Goal: Task Accomplishment & Management: Complete application form

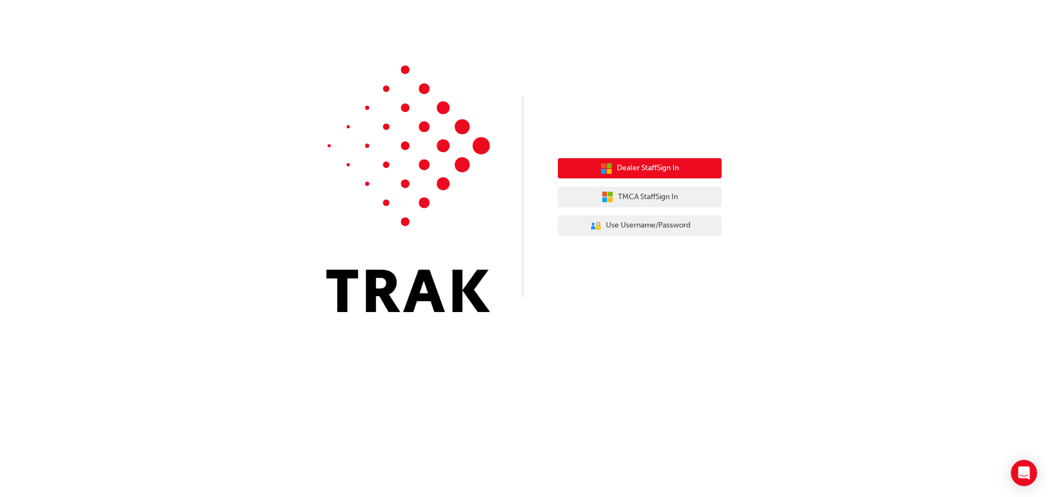
click at [655, 174] on span "Dealer Staff Sign In" at bounding box center [648, 168] width 62 height 13
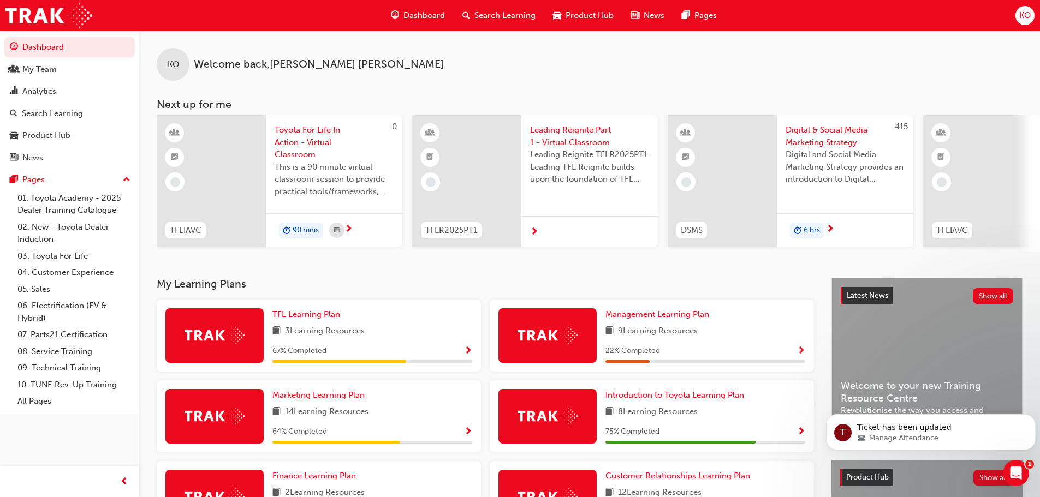
click at [478, 16] on span "Search Learning" at bounding box center [504, 15] width 61 height 13
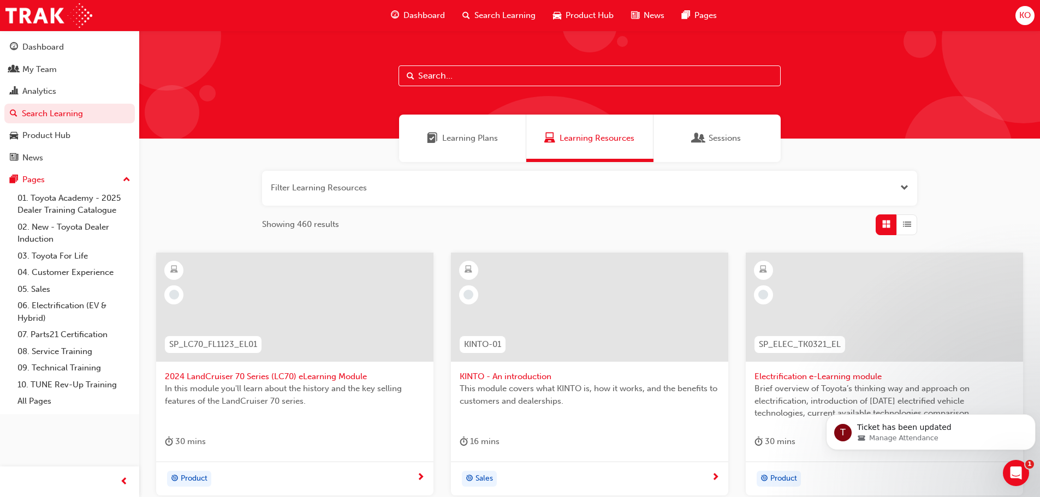
click at [438, 73] on input "text" at bounding box center [590, 76] width 382 height 21
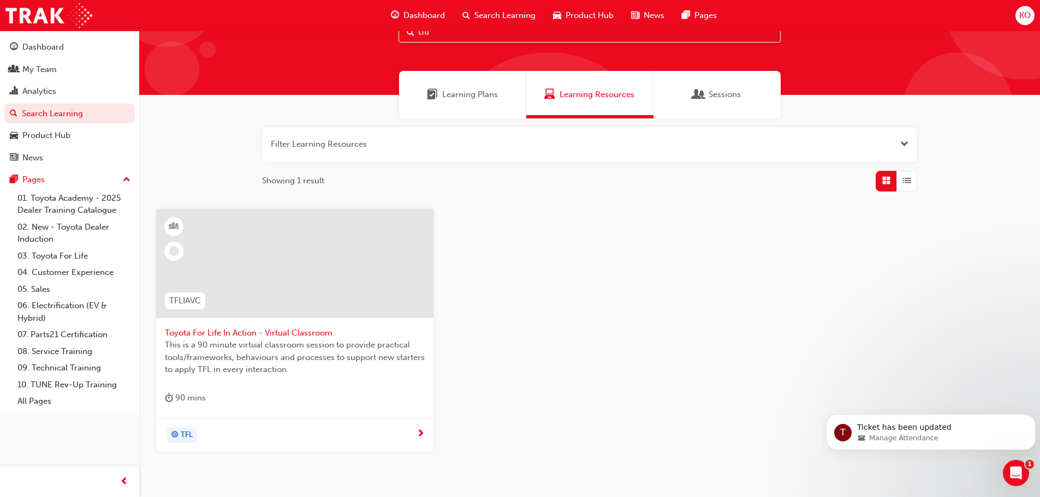
scroll to position [104, 0]
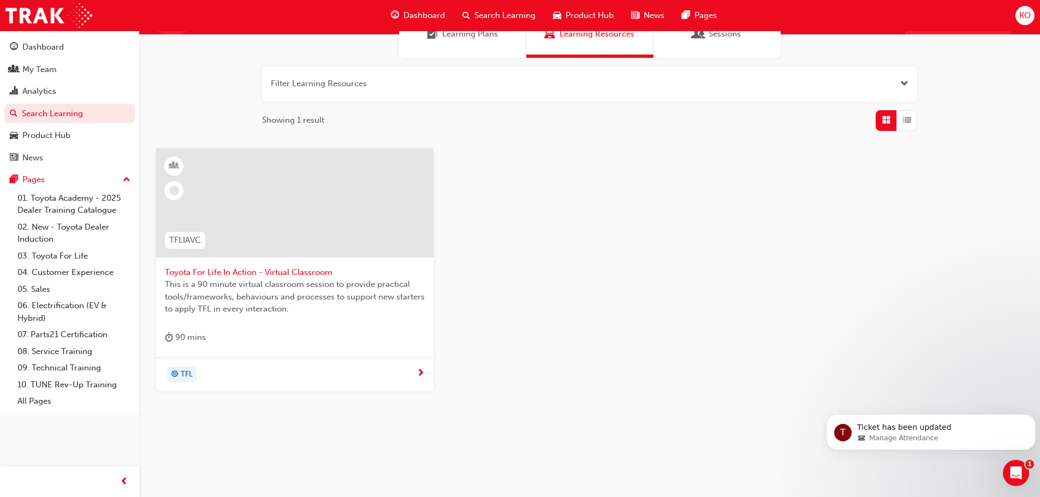
type input "tfli"
click at [186, 250] on div "TFLIAVC" at bounding box center [185, 240] width 58 height 34
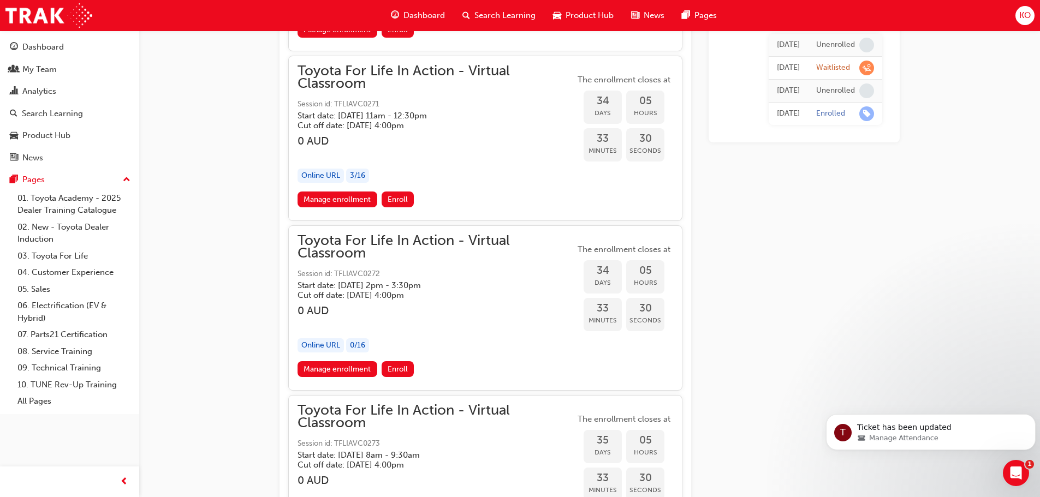
scroll to position [12536, 0]
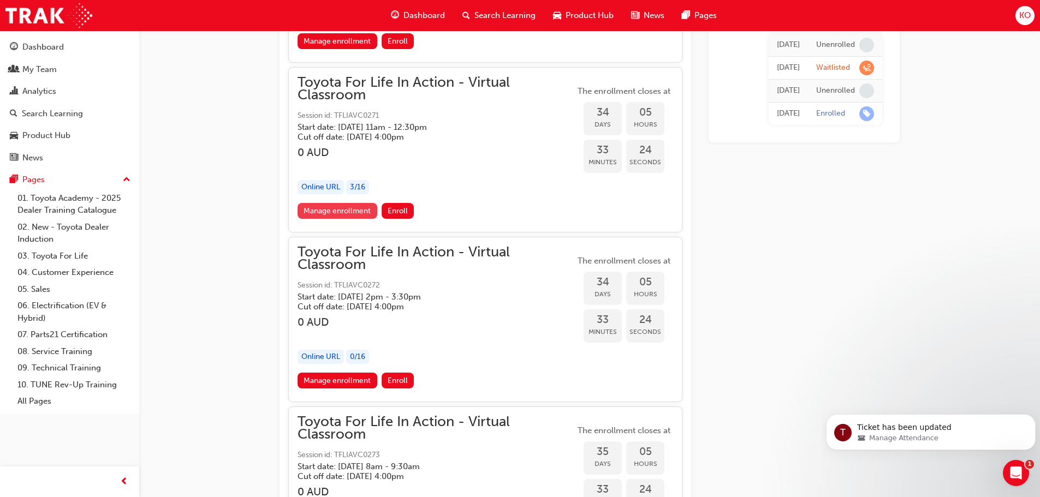
click at [343, 211] on link "Manage enrollment" at bounding box center [338, 211] width 80 height 16
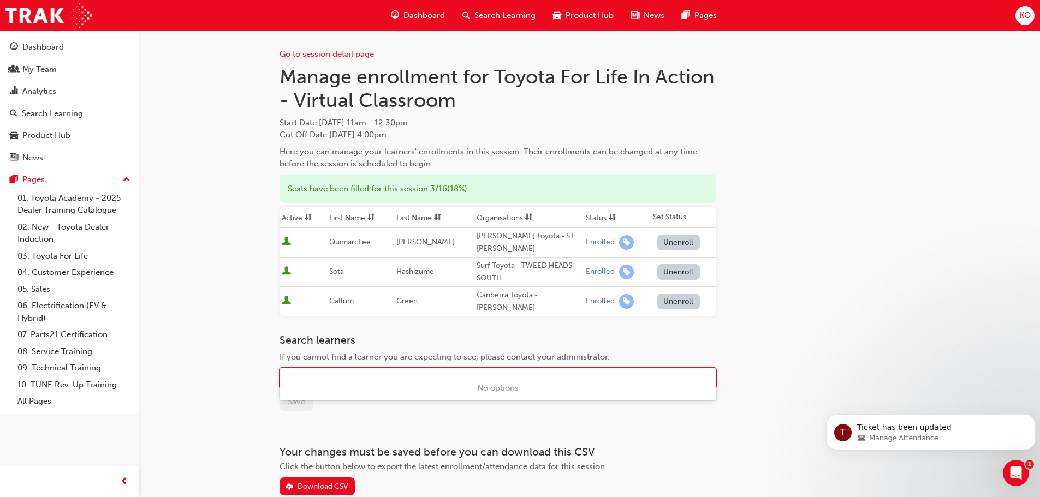
click at [317, 369] on div "Name" at bounding box center [489, 378] width 419 height 19
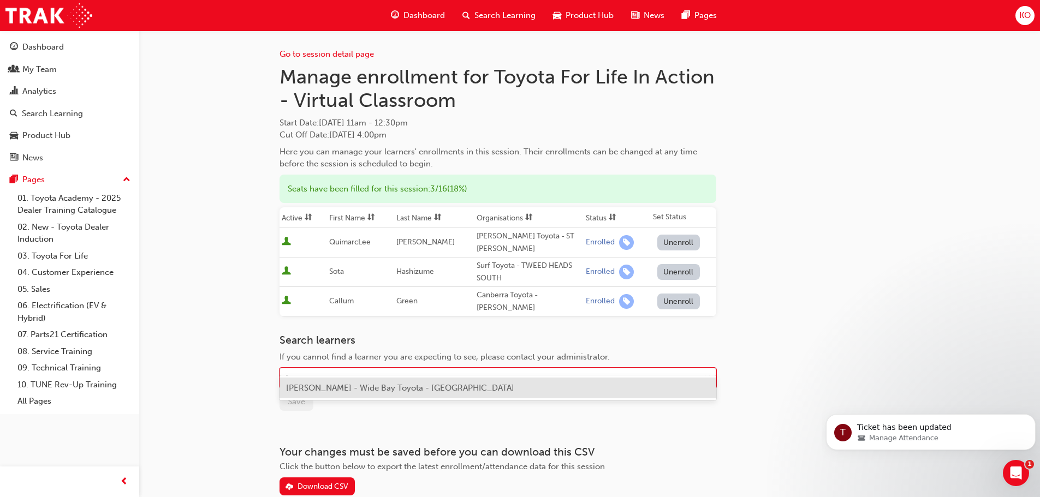
type input "arjun"
click at [325, 390] on span "Arjun Singh - Wide Bay Toyota - MARYBOROUGH" at bounding box center [400, 388] width 228 height 10
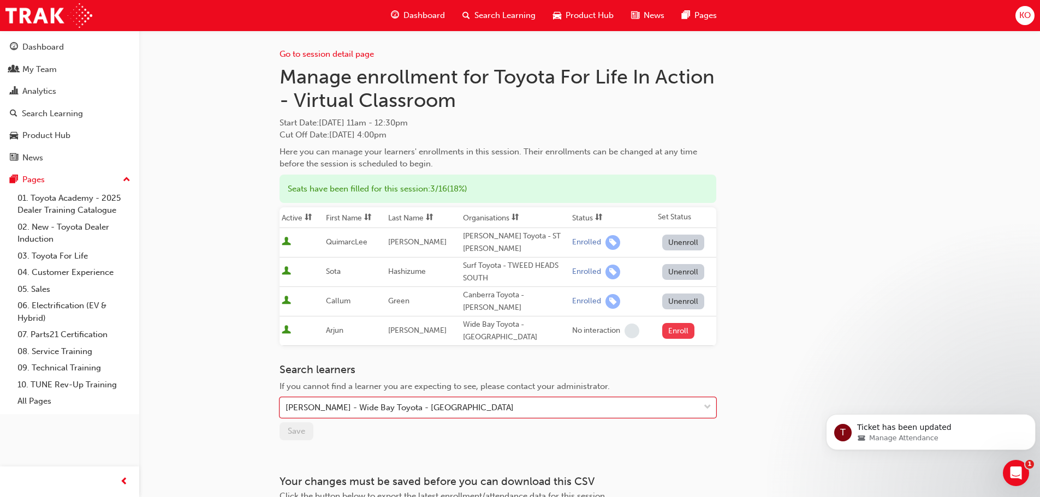
click at [675, 323] on button "Enroll" at bounding box center [678, 331] width 33 height 16
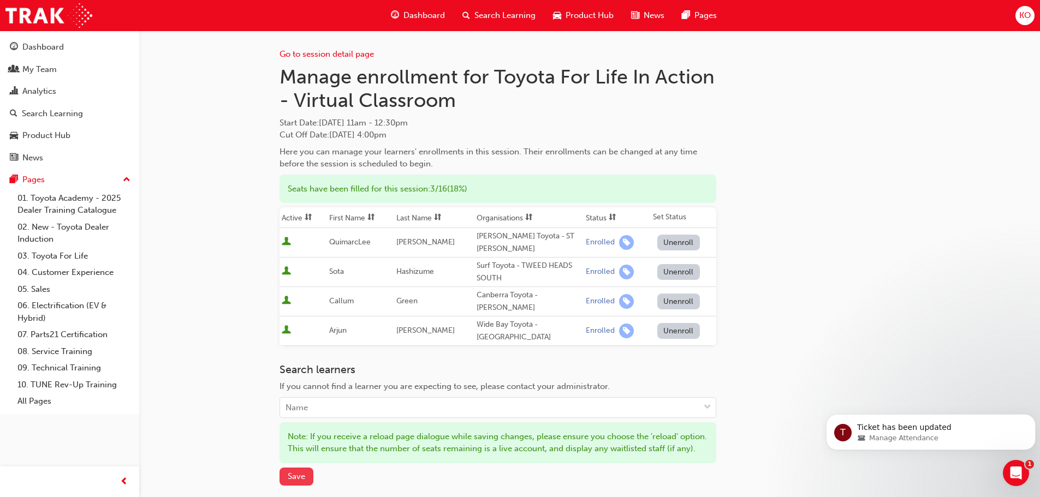
click at [300, 472] on span "Save" at bounding box center [296, 477] width 17 height 10
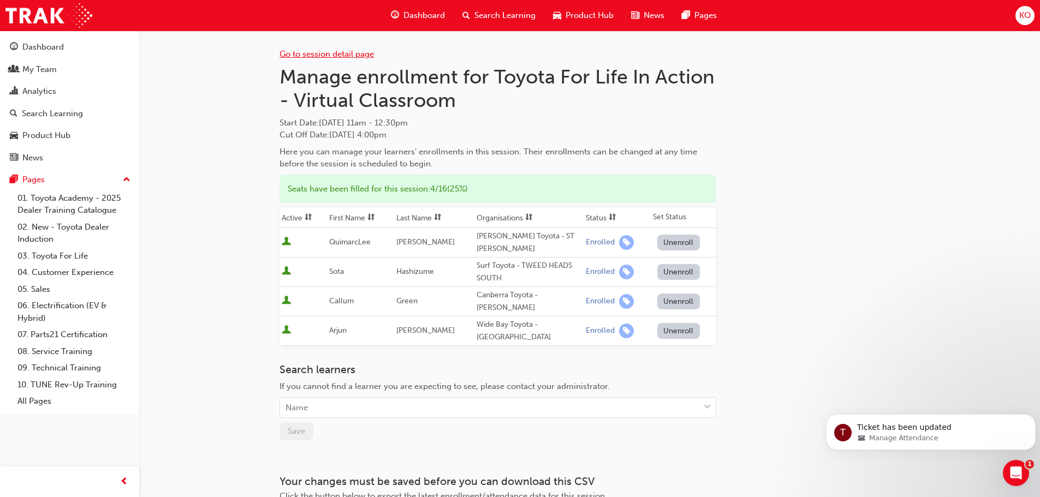
click at [355, 52] on link "Go to session detail page" at bounding box center [327, 54] width 94 height 10
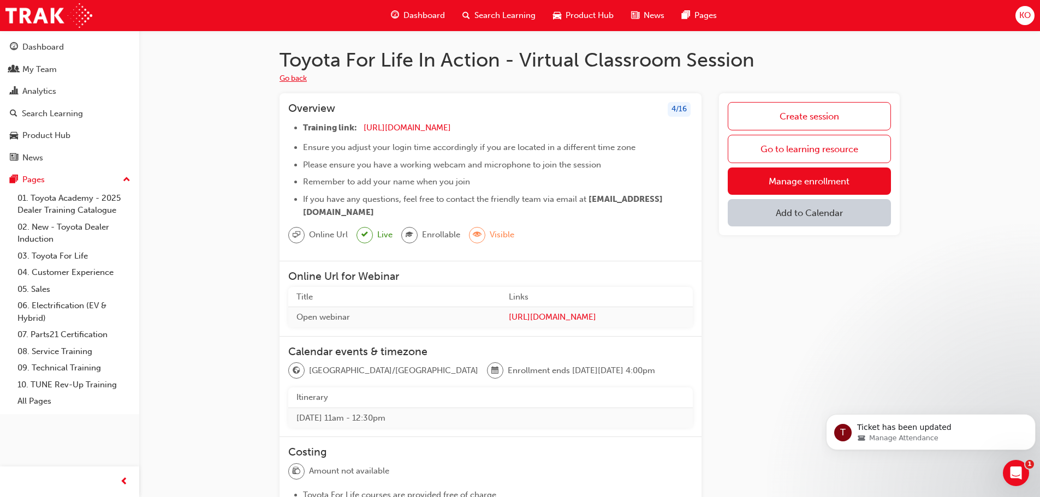
click at [298, 79] on button "Go back" at bounding box center [293, 79] width 27 height 13
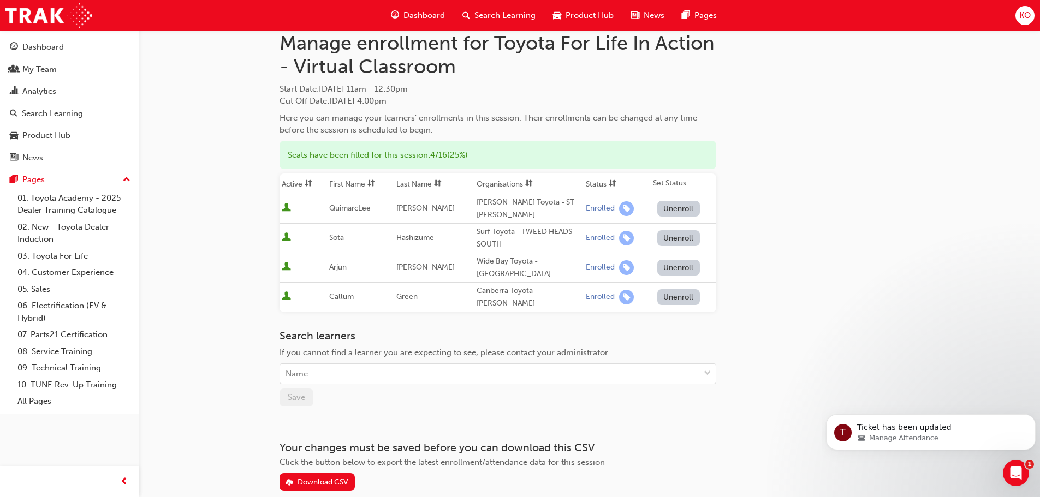
scroll to position [73, 0]
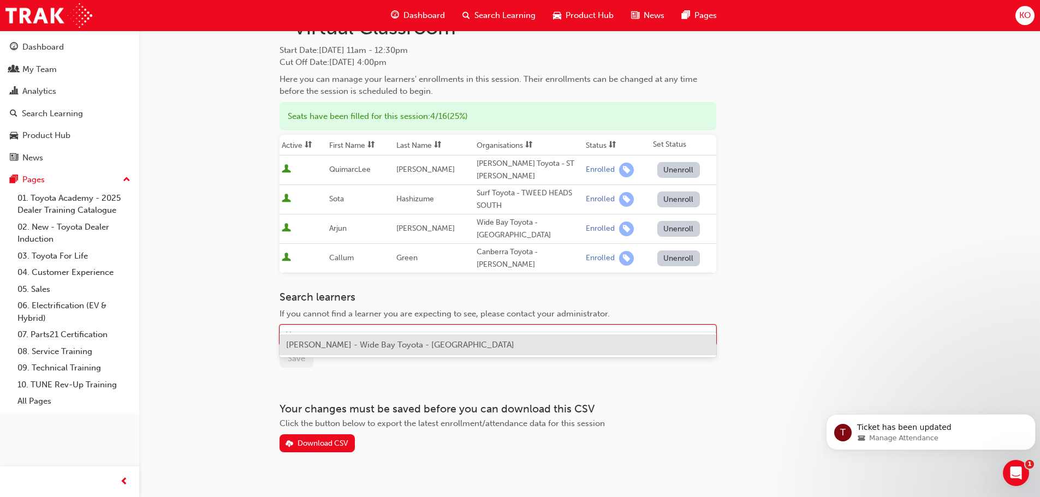
click at [310, 326] on div "Name" at bounding box center [489, 335] width 419 height 19
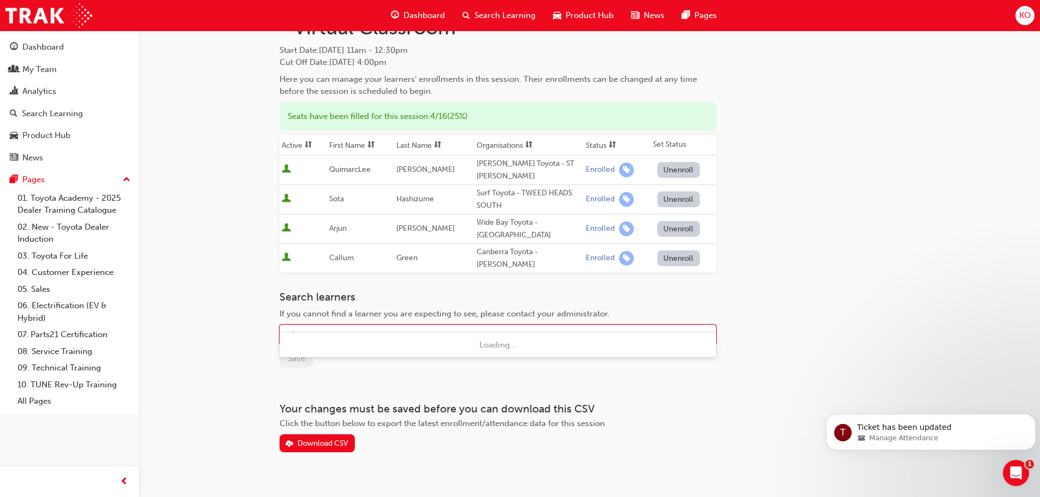
type input "toby"
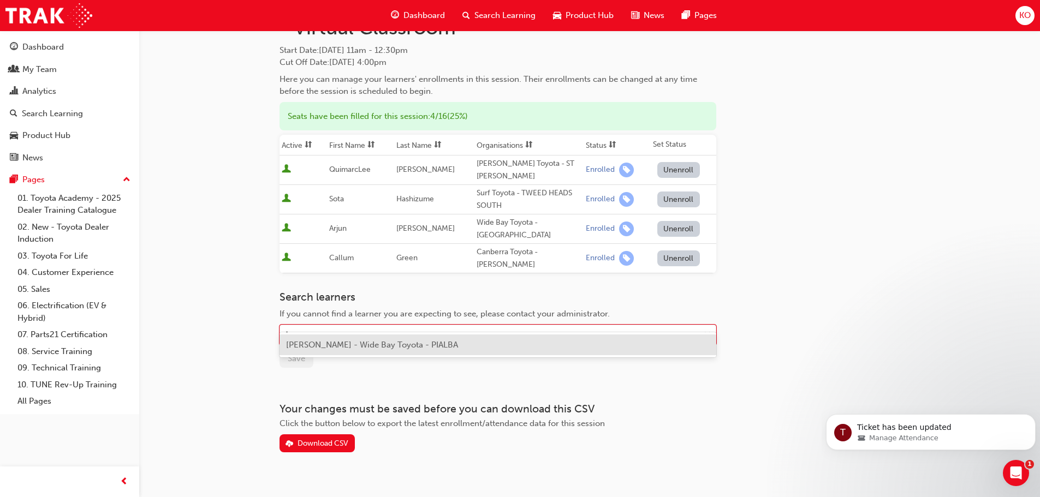
click at [313, 346] on span "Toby Lynch - Wide Bay Toyota - PIALBA" at bounding box center [372, 345] width 172 height 10
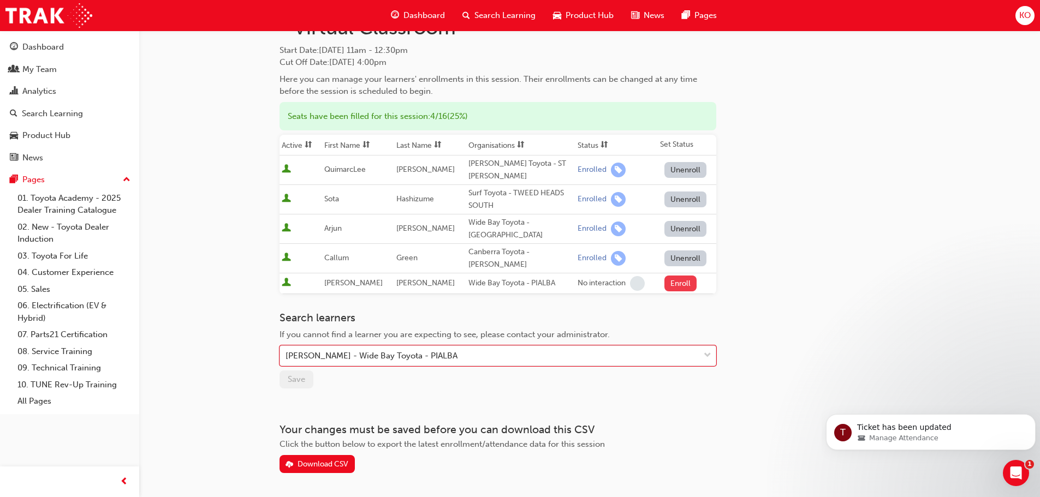
click at [677, 276] on button "Enroll" at bounding box center [680, 284] width 33 height 16
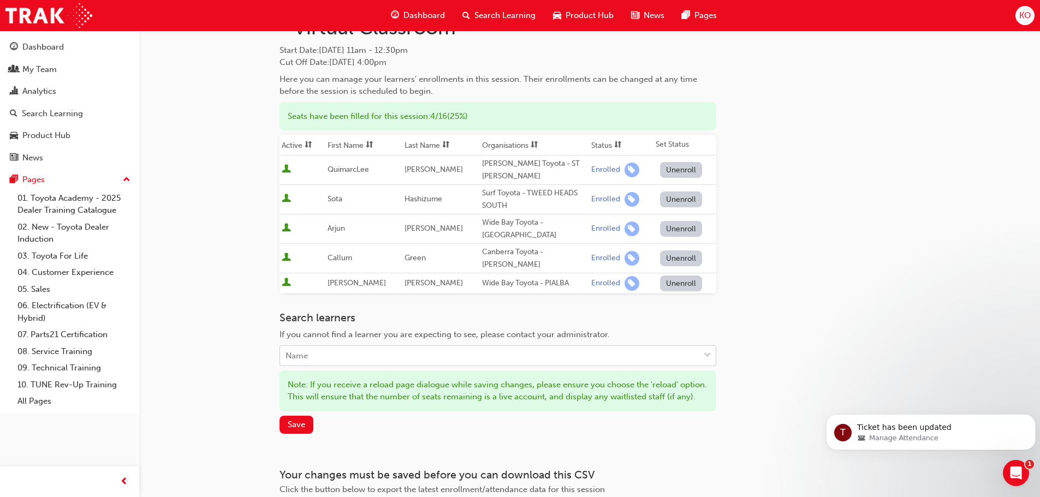
click at [324, 347] on div "Name" at bounding box center [489, 356] width 419 height 19
type input "arjun"
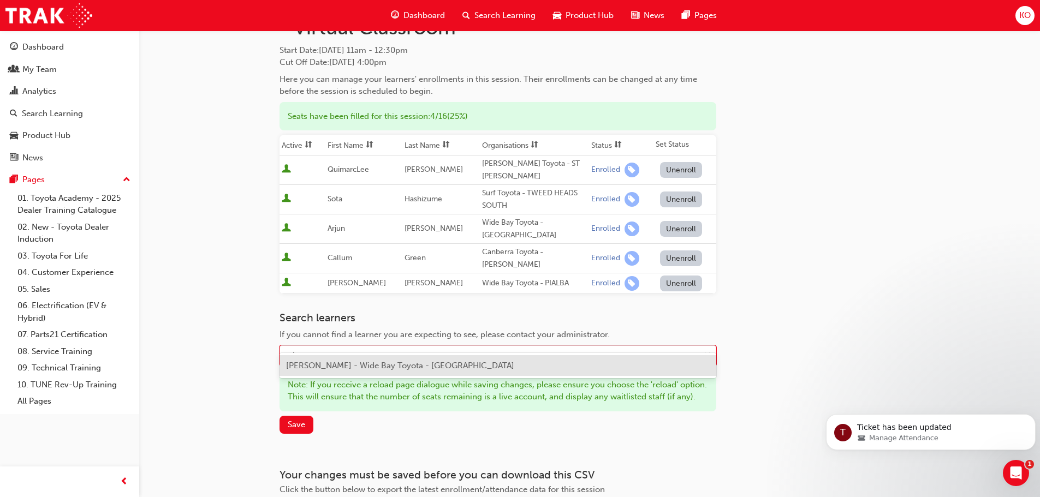
click at [327, 366] on span "Arjun Singh - Wide Bay Toyota - MARYBOROUGH" at bounding box center [400, 366] width 228 height 10
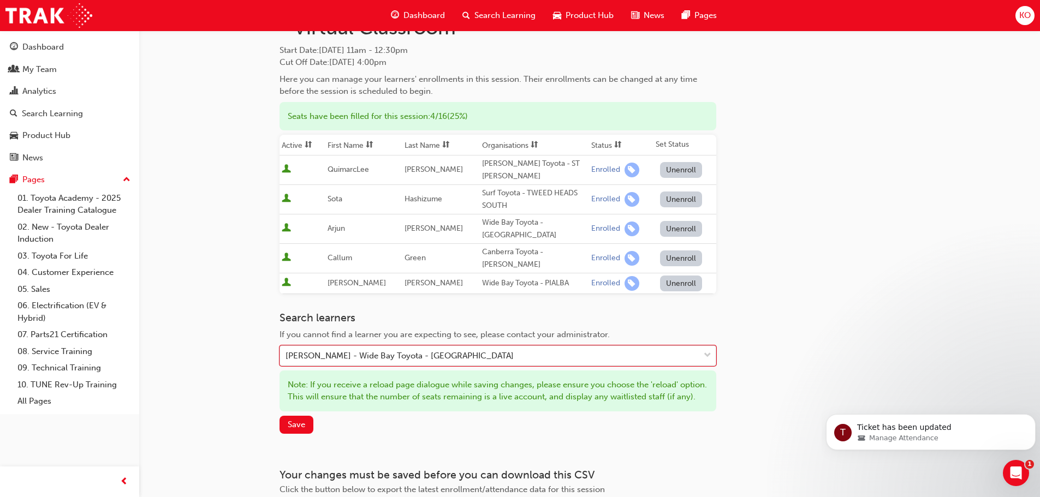
click at [472, 350] on div "Arjun Singh - Wide Bay Toyota - MARYBOROUGH" at bounding box center [400, 356] width 228 height 13
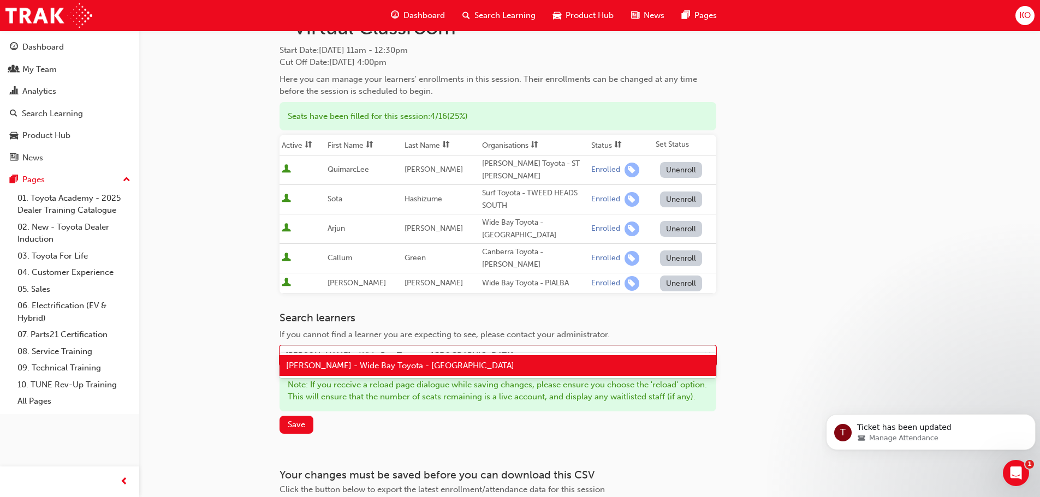
click at [433, 367] on span "Arjun Singh - Wide Bay Toyota - MARYBOROUGH" at bounding box center [400, 366] width 228 height 10
click at [708, 349] on span "down-icon" at bounding box center [708, 356] width 8 height 14
click at [299, 420] on span "Save" at bounding box center [296, 425] width 17 height 10
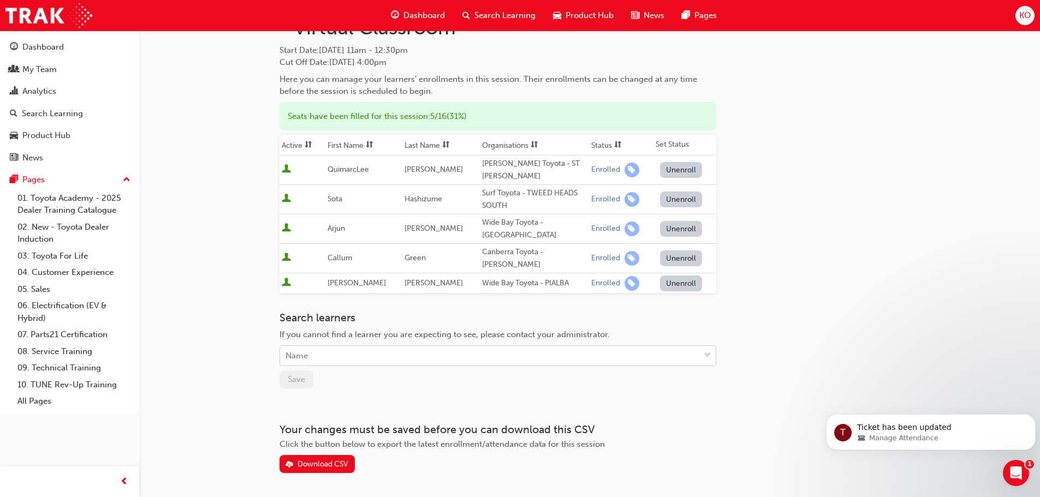
click at [393, 347] on div "Name" at bounding box center [489, 356] width 419 height 19
type input "tahli"
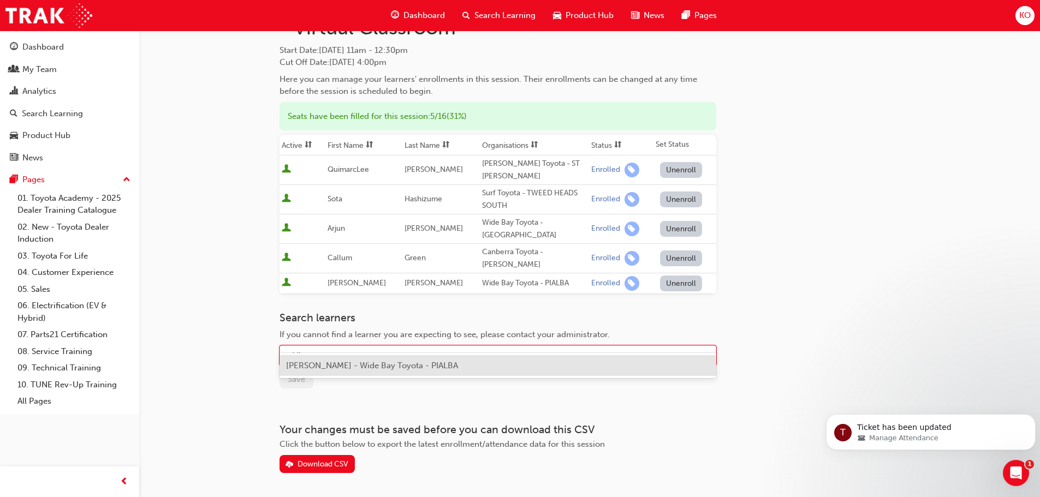
click at [392, 366] on span "Tahlia Moody - Wide Bay Toyota - PIALBA" at bounding box center [372, 366] width 172 height 10
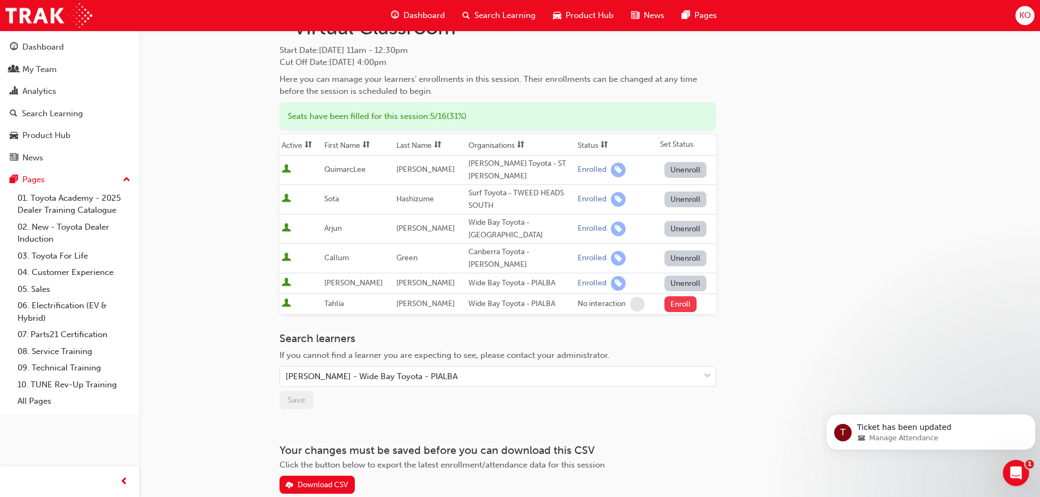
click at [676, 296] on button "Enroll" at bounding box center [680, 304] width 33 height 16
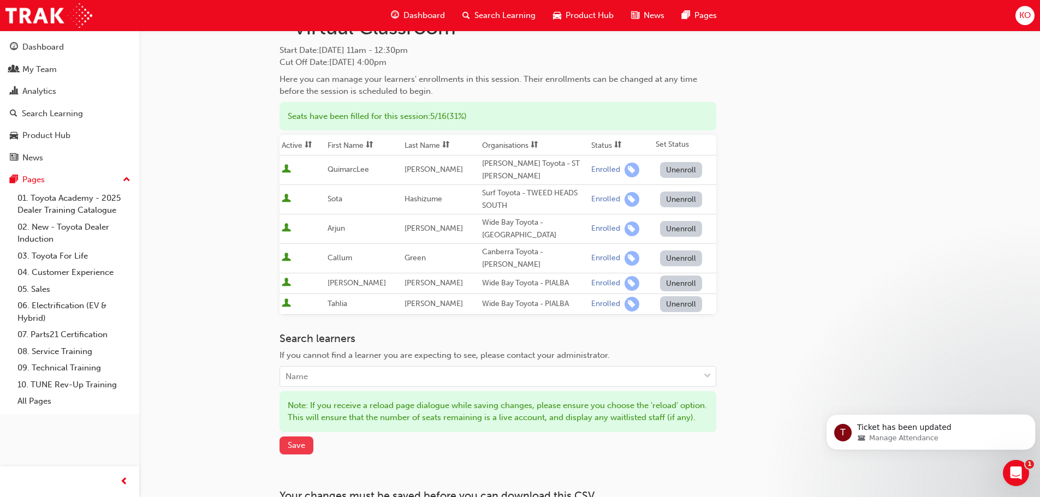
click at [299, 442] on span "Save" at bounding box center [296, 446] width 17 height 10
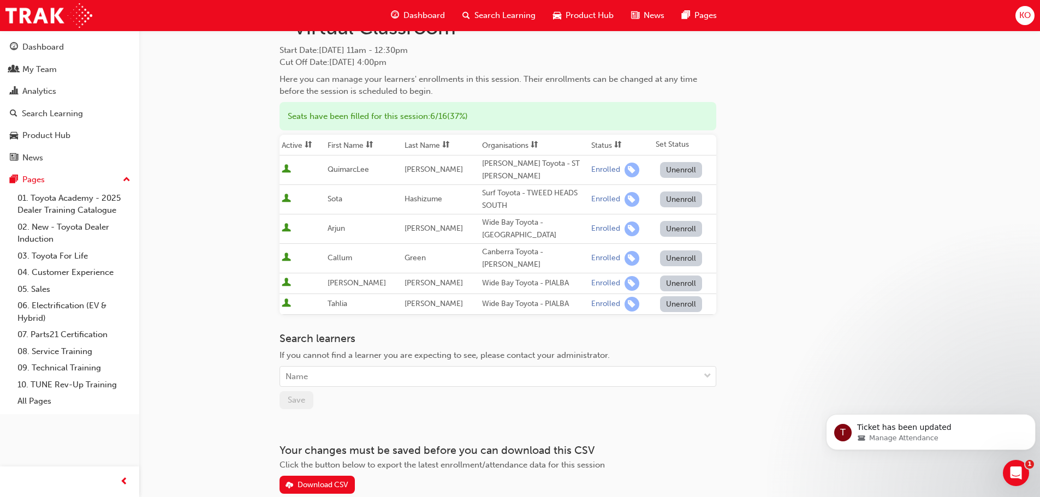
scroll to position [0, 0]
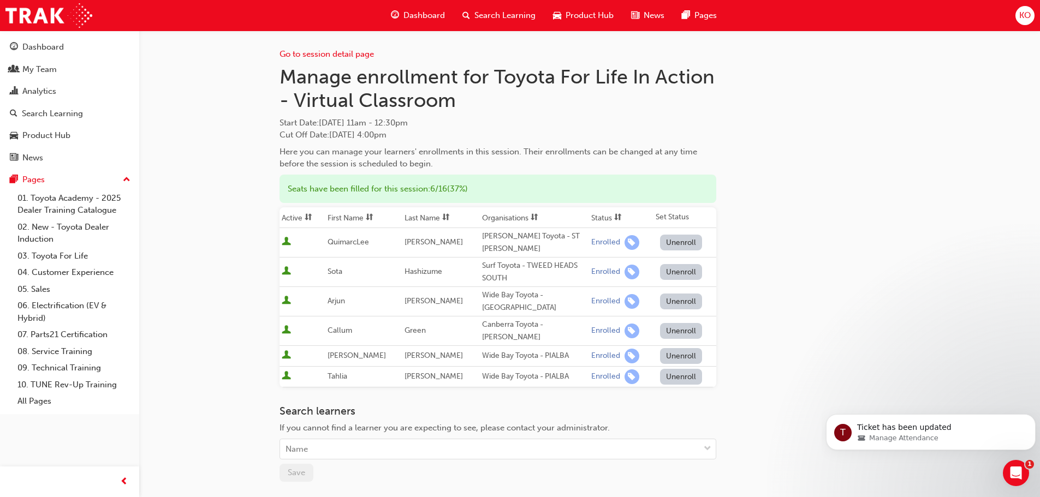
click at [1019, 15] on span "KO" at bounding box center [1024, 15] width 11 height 13
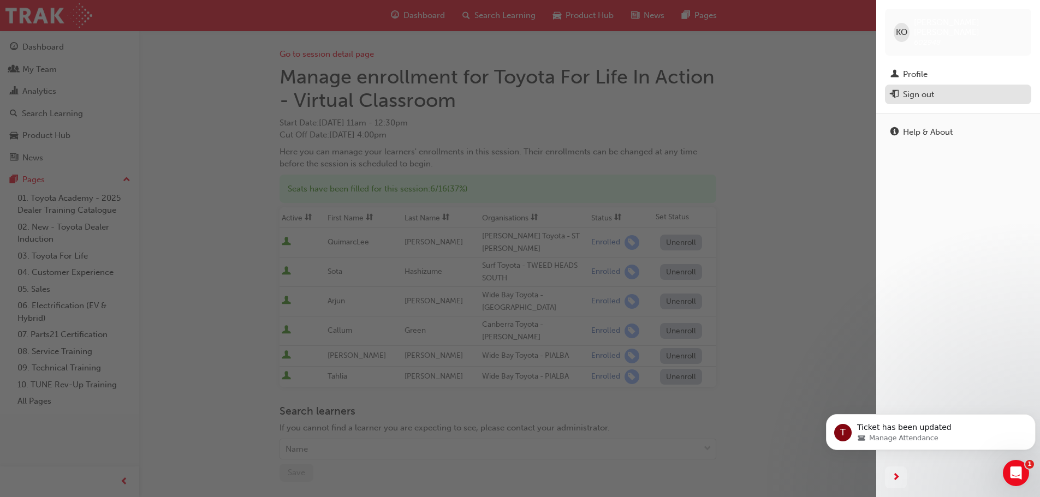
click at [933, 88] on div "Sign out" at bounding box center [918, 94] width 31 height 13
